Goal: Find contact information: Find contact information

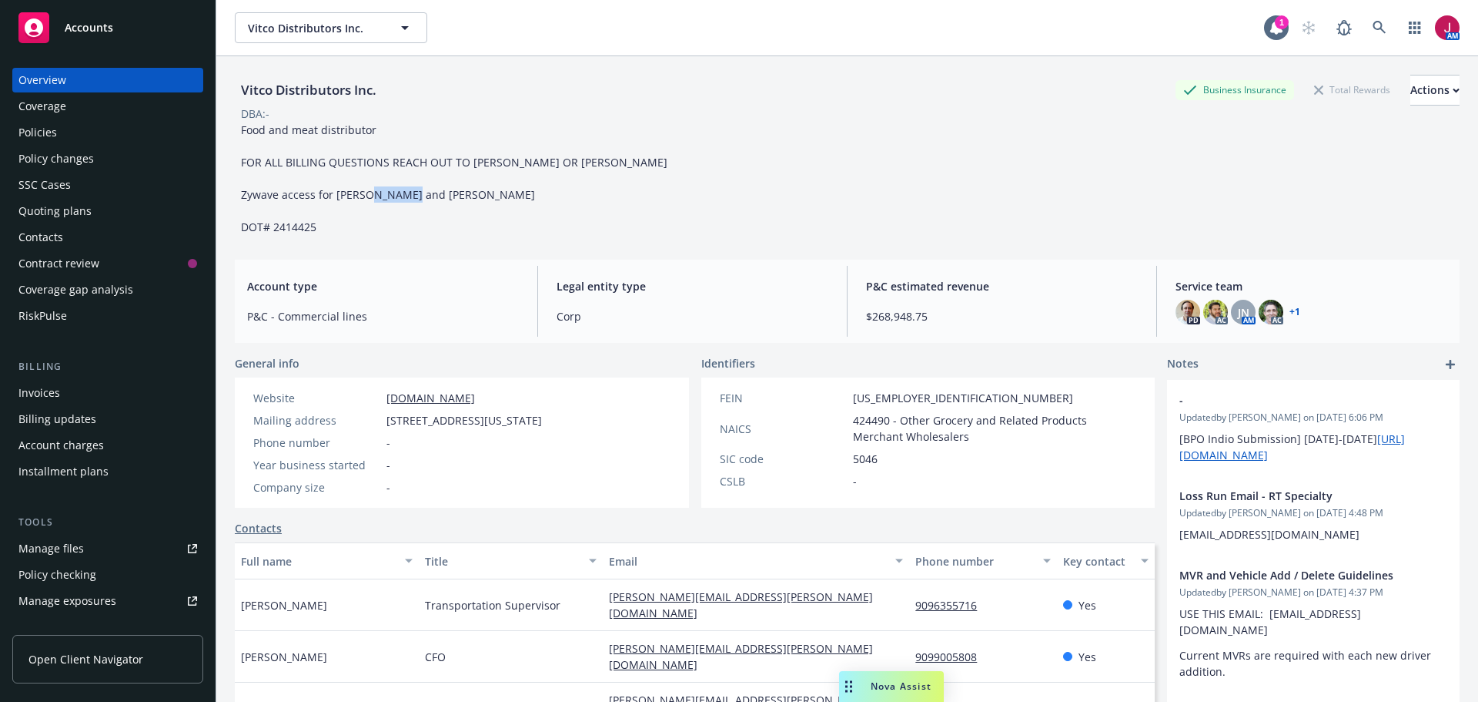
drag, startPoint x: 273, startPoint y: 225, endPoint x: 328, endPoint y: 226, distance: 55.4
click at [328, 226] on div "Food and meat distributor FOR ALL BILLING QUESTIONS REACH OUT TO [PERSON_NAME] …" at bounding box center [454, 178] width 439 height 113
copy span "2414425"
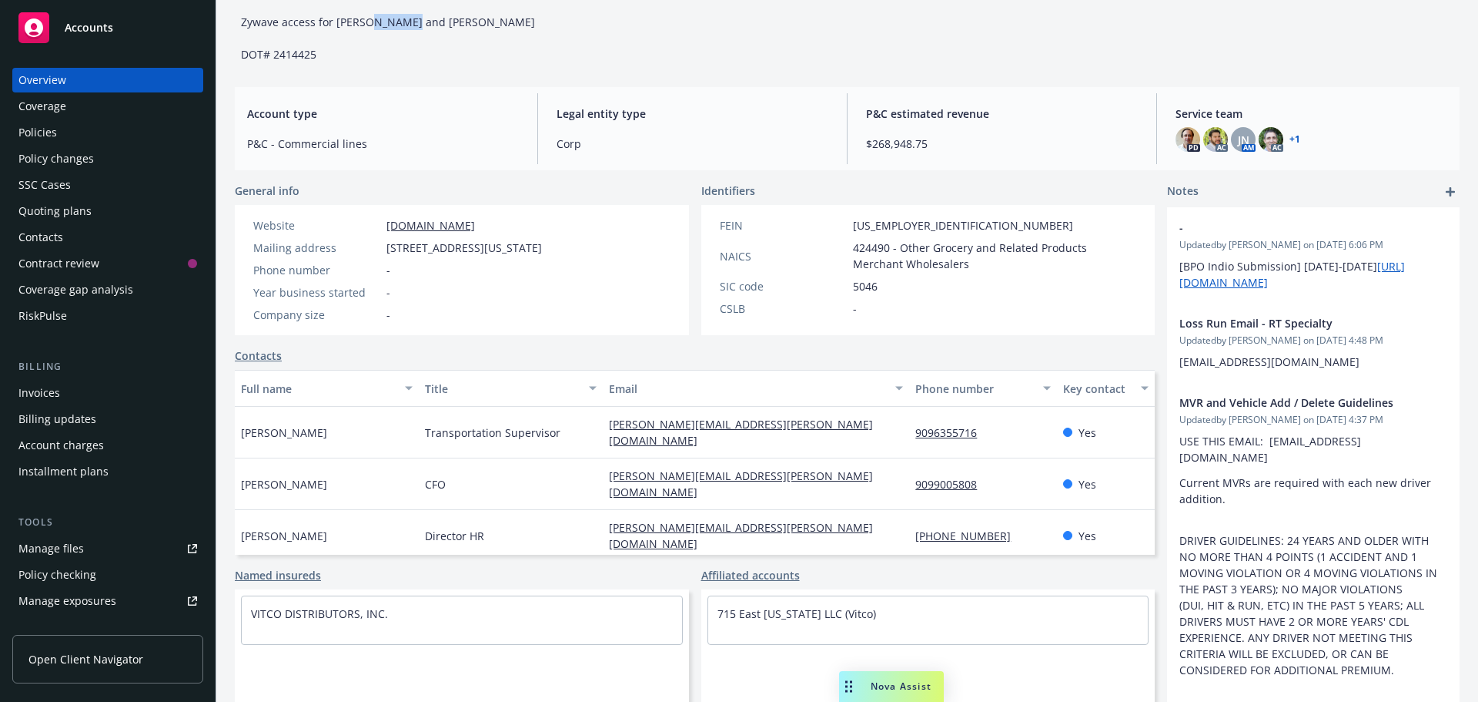
scroll to position [203, 0]
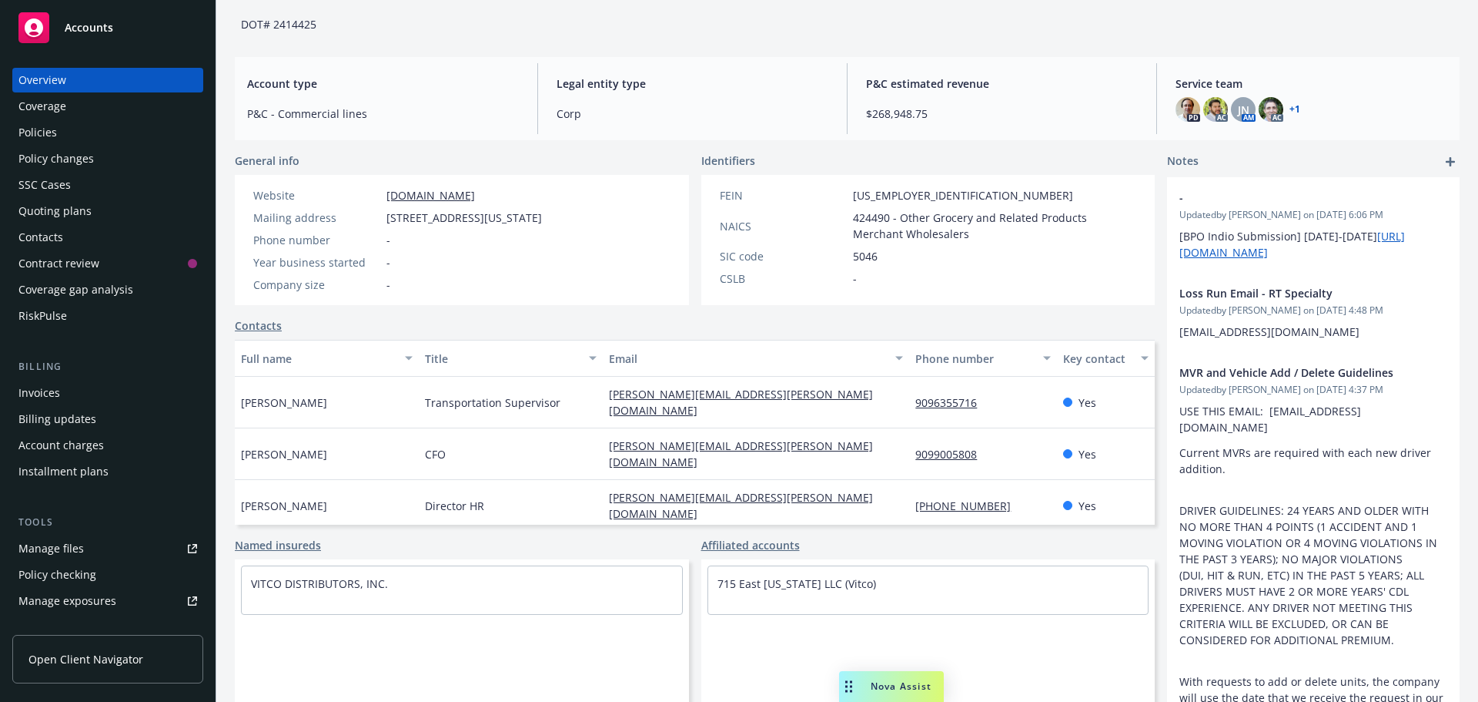
drag, startPoint x: 594, startPoint y: 505, endPoint x: 762, endPoint y: 505, distance: 167.9
click at [762, 531] on div "[PERSON_NAME][EMAIL_ADDRESS][PERSON_NAME][DOMAIN_NAME]" at bounding box center [756, 557] width 306 height 52
copy link "[PERSON_NAME][EMAIL_ADDRESS][PERSON_NAME][DOMAIN_NAME]"
